Goal: Transaction & Acquisition: Purchase product/service

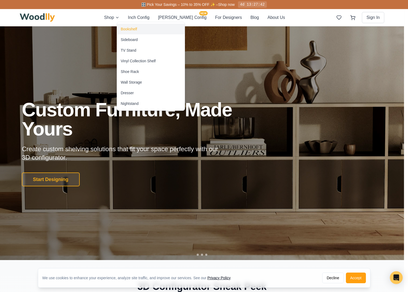
click at [126, 31] on div "Bookshelf" at bounding box center [129, 28] width 16 height 5
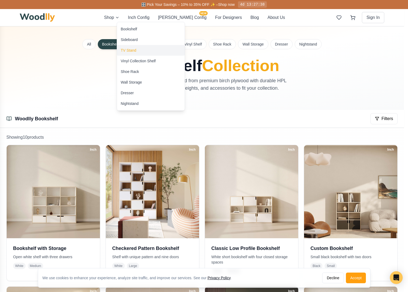
click at [130, 51] on div "TV Stand" at bounding box center [128, 50] width 15 height 5
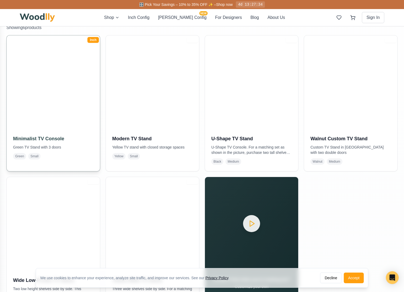
scroll to position [137, 0]
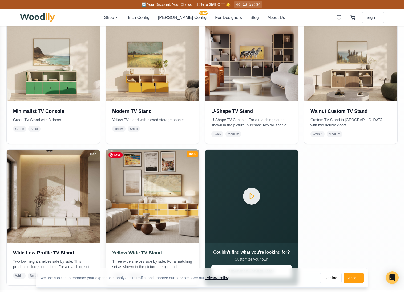
click at [150, 195] on img at bounding box center [152, 196] width 98 height 98
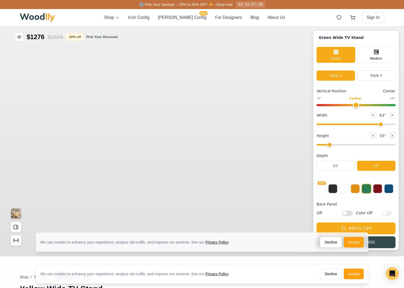
type input "63"
type input "2"
